Goal: Find specific page/section: Find specific page/section

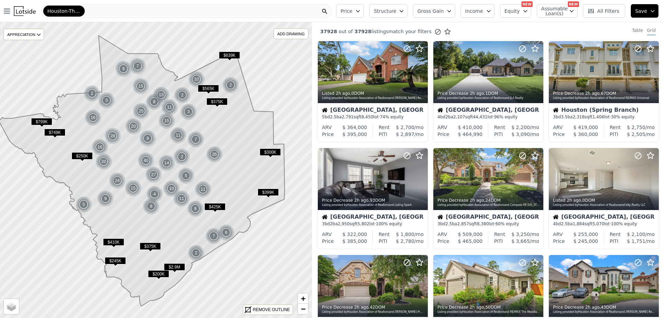
click at [210, 13] on div "Houston-The Woodlands-Sugar Land" at bounding box center [186, 11] width 290 height 14
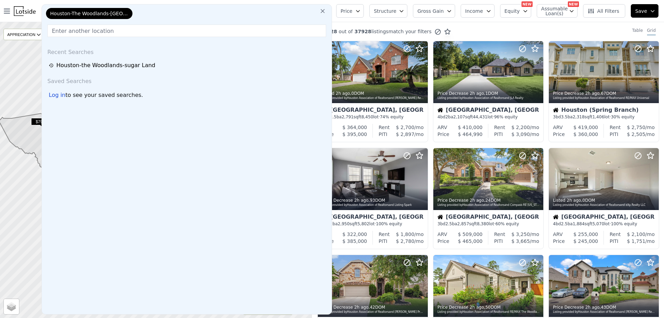
click at [326, 11] on icon at bounding box center [322, 11] width 7 height 7
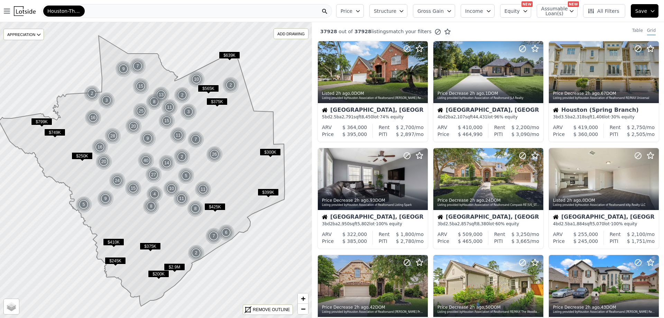
click at [79, 12] on span "Houston-The Woodlands-Sugar Land" at bounding box center [63, 11] width 33 height 7
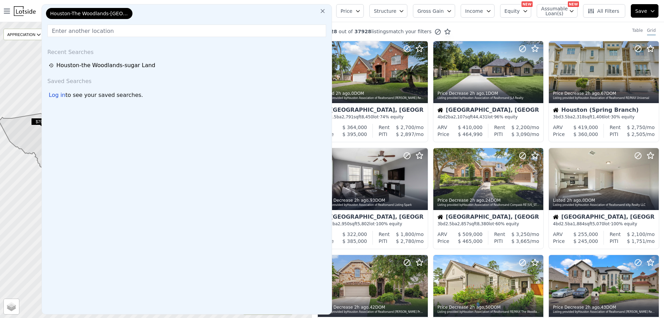
click at [326, 10] on icon at bounding box center [322, 11] width 7 height 7
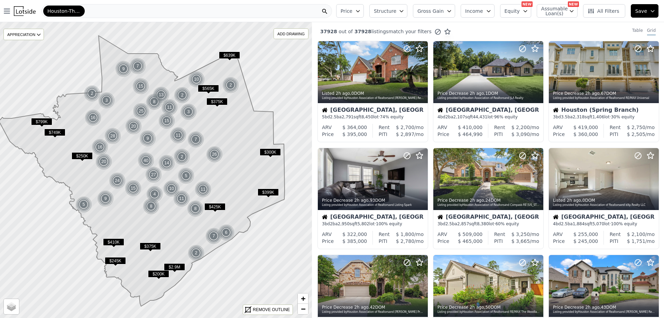
click at [322, 11] on div "Houston-The Woodlands-Sugar Land" at bounding box center [186, 11] width 290 height 14
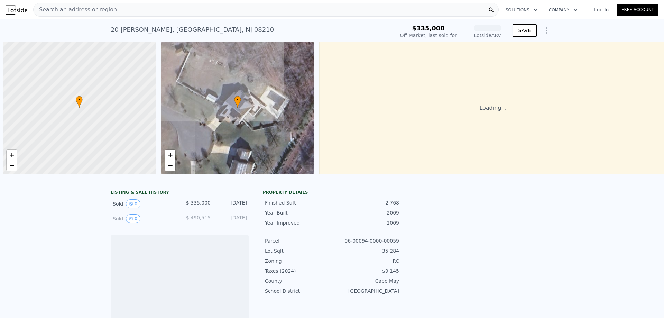
scroll to position [0, 3]
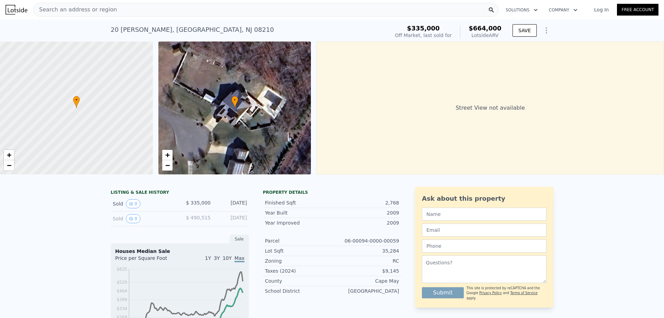
click at [115, 11] on div "Search an address or region" at bounding box center [265, 10] width 465 height 14
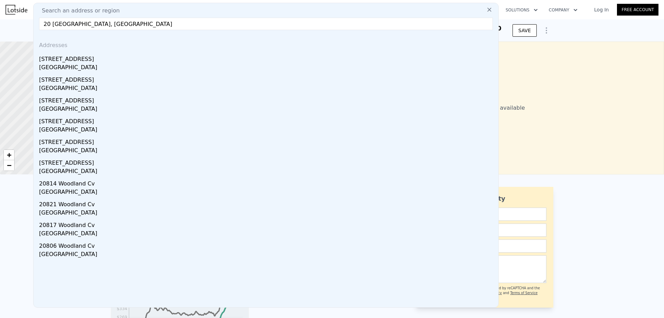
type input "20 [GEOGRAPHIC_DATA], [GEOGRAPHIC_DATA]"
